Goal: Transaction & Acquisition: Download file/media

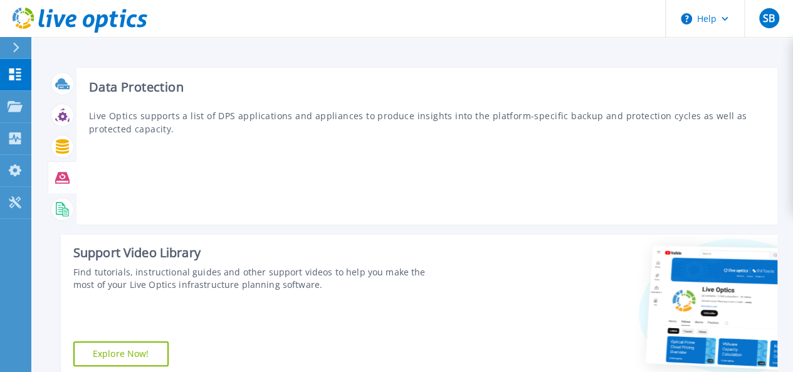
click at [61, 183] on icon at bounding box center [62, 177] width 14 height 11
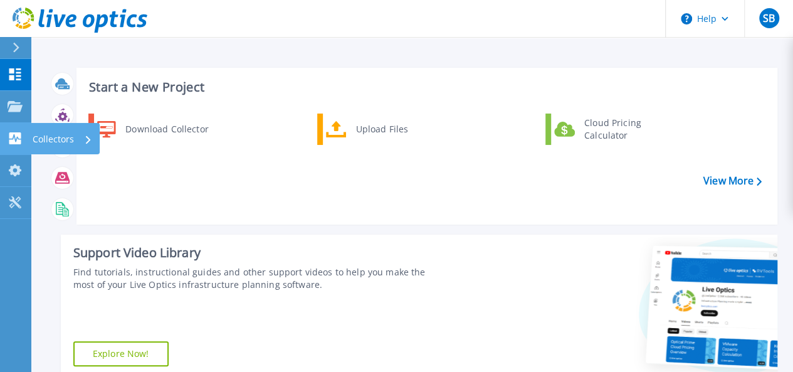
click at [74, 138] on div "Collectors" at bounding box center [63, 139] width 60 height 33
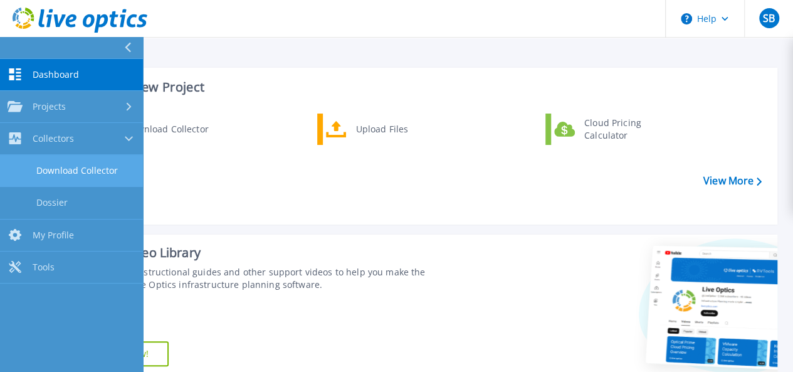
click at [87, 179] on link "Download Collector" at bounding box center [71, 171] width 143 height 32
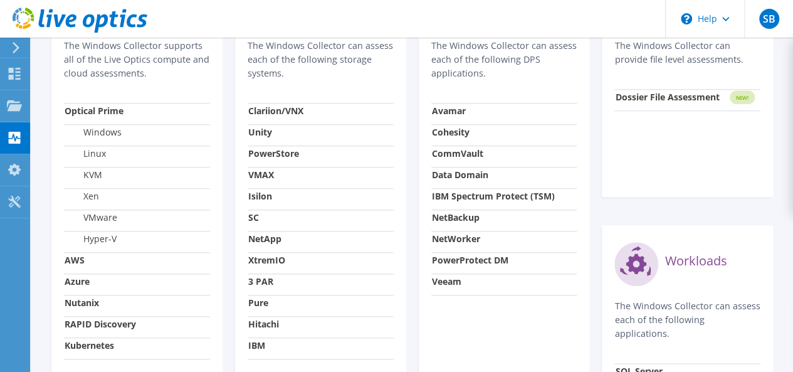
scroll to position [498, 0]
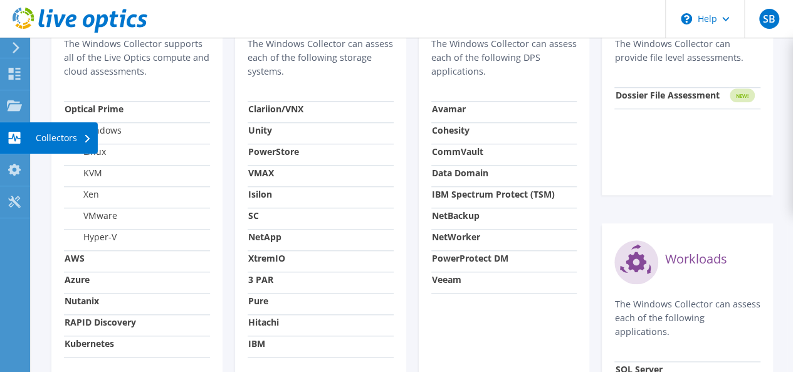
click at [56, 134] on div "Collectors" at bounding box center [63, 137] width 68 height 31
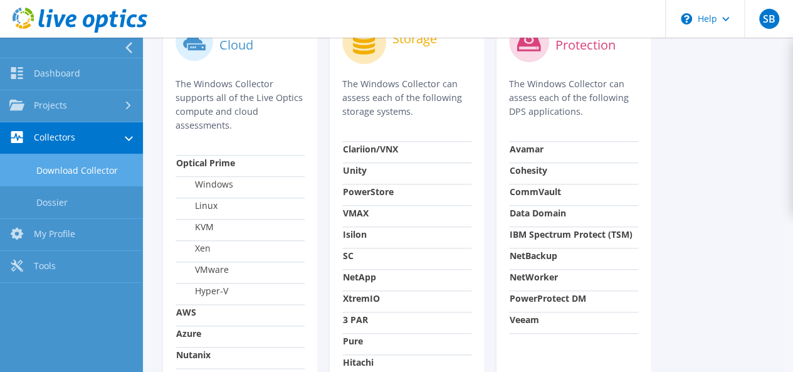
click at [97, 174] on link "Download Collector" at bounding box center [71, 170] width 143 height 32
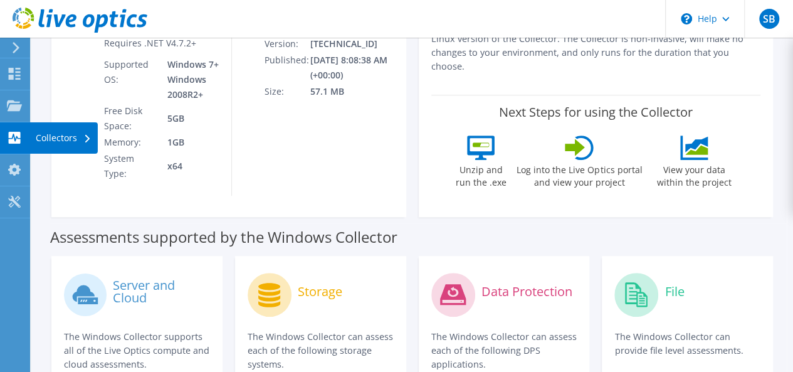
scroll to position [204, 0]
